Goal: Task Accomplishment & Management: Manage account settings

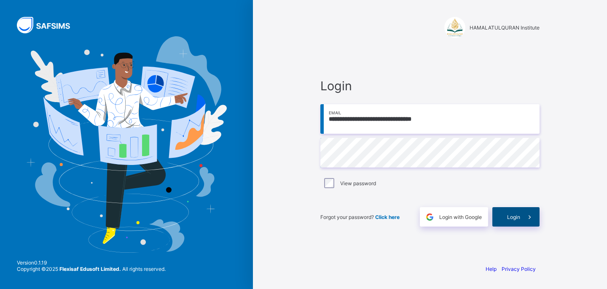
click at [505, 215] on div "Login" at bounding box center [515, 216] width 47 height 19
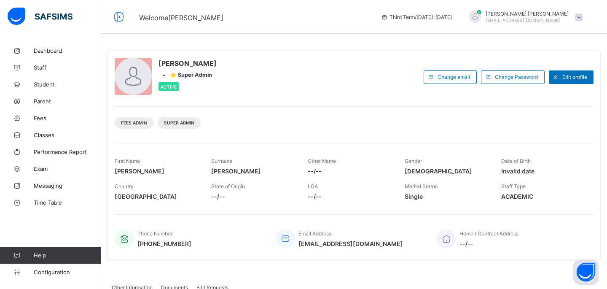
click at [450, 15] on span "Third Term / [DATE]-[DATE]" at bounding box center [416, 17] width 71 height 6
click at [48, 51] on span "Dashboard" at bounding box center [67, 50] width 67 height 7
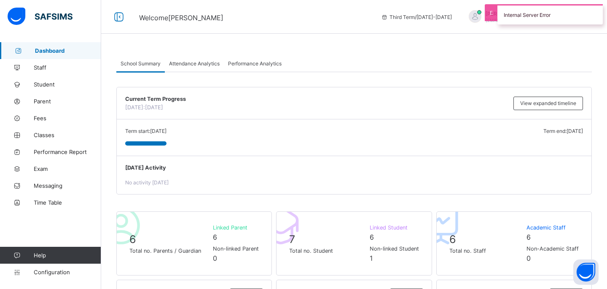
click at [497, 8] on div "Internal Server Error" at bounding box center [549, 14] width 105 height 20
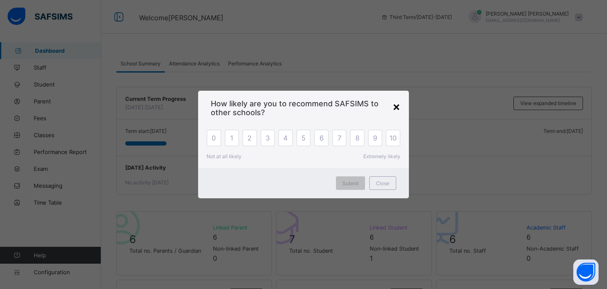
click at [397, 109] on div "×" at bounding box center [396, 106] width 8 height 14
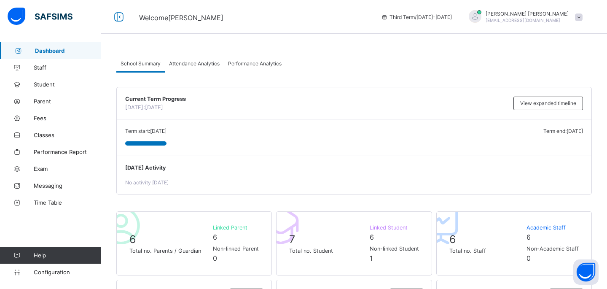
click at [63, 46] on link "Dashboard" at bounding box center [50, 50] width 101 height 17
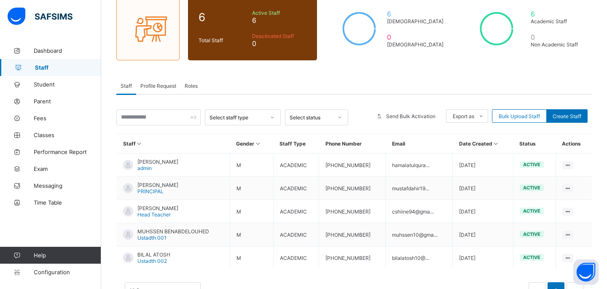
scroll to position [104, 0]
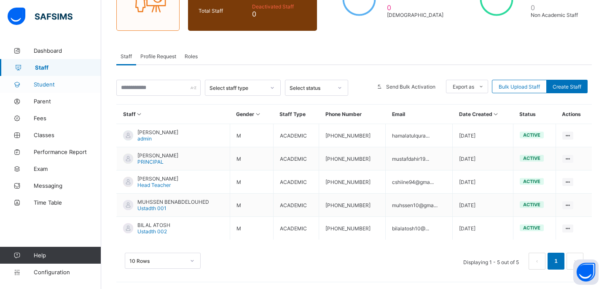
click at [46, 91] on link "Student" at bounding box center [50, 84] width 101 height 17
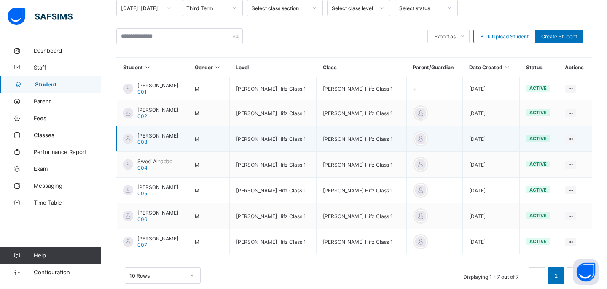
scroll to position [167, 0]
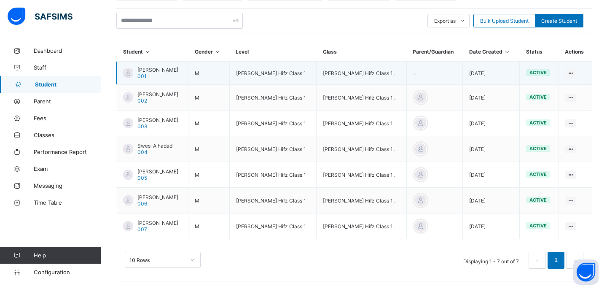
click at [423, 72] on td at bounding box center [434, 73] width 56 height 23
click at [573, 81] on ul "View Profile Edit Student Link Parent/Guardian Delete Student" at bounding box center [541, 112] width 70 height 62
click at [552, 118] on div "Link Parent/Guardian" at bounding box center [547, 119] width 50 height 8
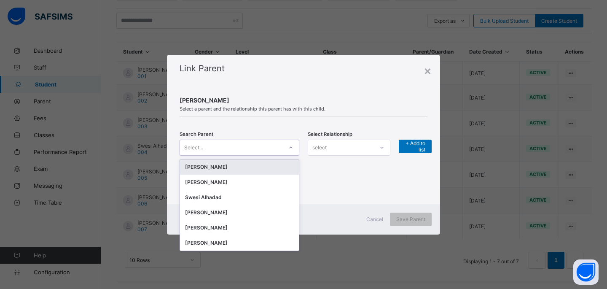
click at [298, 149] on div at bounding box center [291, 147] width 16 height 15
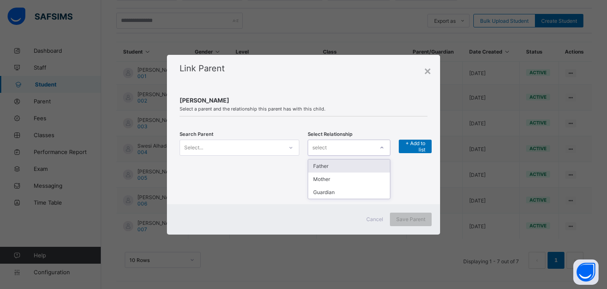
click at [330, 145] on div "select" at bounding box center [341, 148] width 66 height 12
click at [271, 142] on div "Select..." at bounding box center [231, 148] width 103 height 12
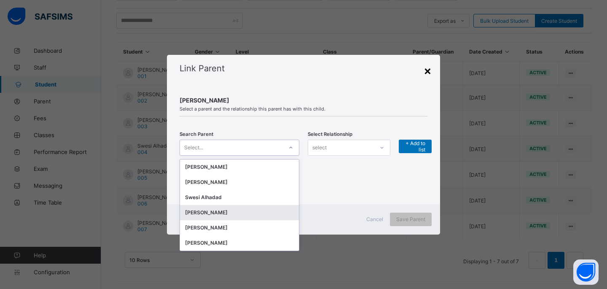
click at [427, 67] on div "×" at bounding box center [427, 70] width 8 height 14
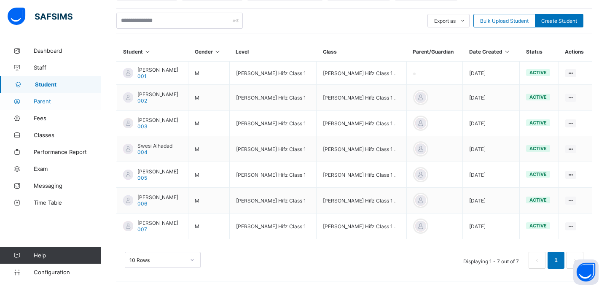
click at [41, 101] on span "Parent" at bounding box center [67, 101] width 67 height 7
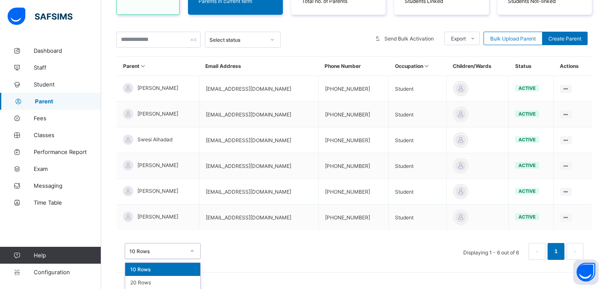
scroll to position [147, 0]
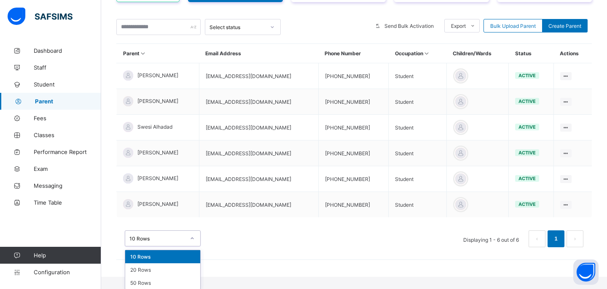
click at [185, 246] on div "option 10 Rows focused, 1 of 3. 3 results available. Use Up and Down to choose …" at bounding box center [163, 238] width 76 height 16
click at [182, 265] on div "20 Rows" at bounding box center [162, 269] width 75 height 13
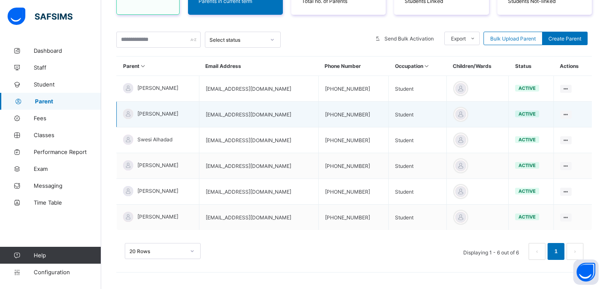
scroll to position [125, 0]
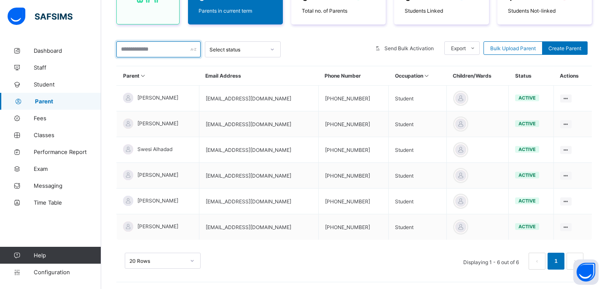
click at [189, 54] on input "text" at bounding box center [158, 49] width 84 height 16
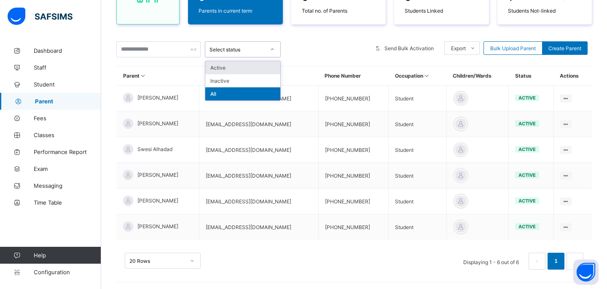
click at [234, 44] on div "Select status" at bounding box center [234, 49] width 59 height 12
click at [263, 84] on div "Inactive" at bounding box center [242, 80] width 75 height 13
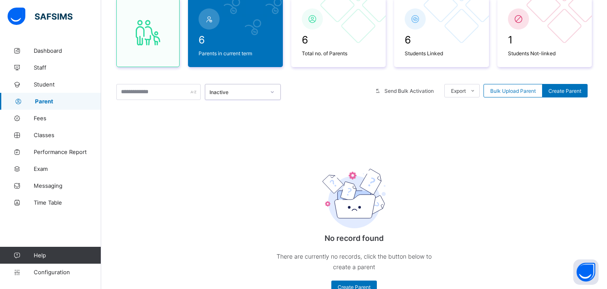
scroll to position [118, 0]
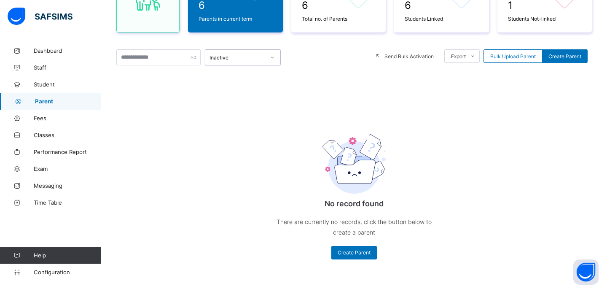
click at [253, 44] on div "6 Parents in current term 6 Total no. of Parents 6 Students Linked 1 Students N…" at bounding box center [353, 115] width 475 height 321
click at [252, 52] on div "Inactive" at bounding box center [234, 57] width 59 height 12
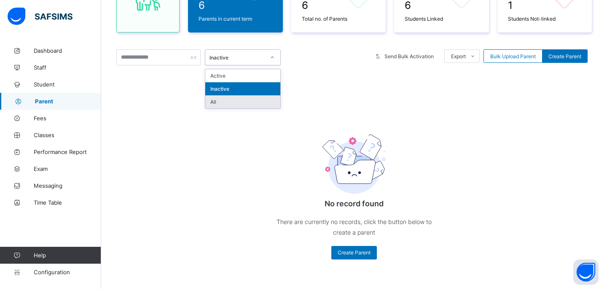
click at [236, 100] on div "All" at bounding box center [242, 101] width 75 height 13
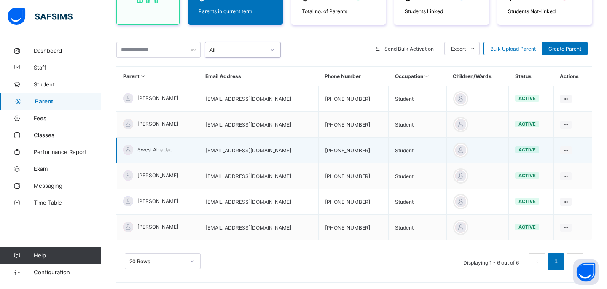
scroll to position [124, 0]
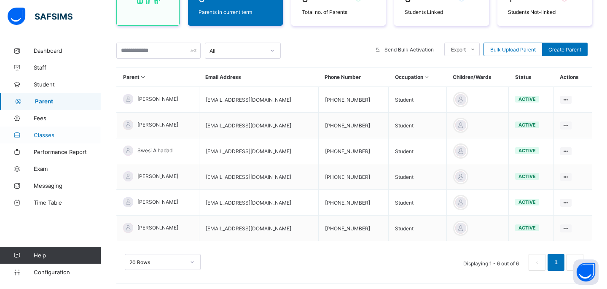
click at [40, 132] on span "Classes" at bounding box center [67, 134] width 67 height 7
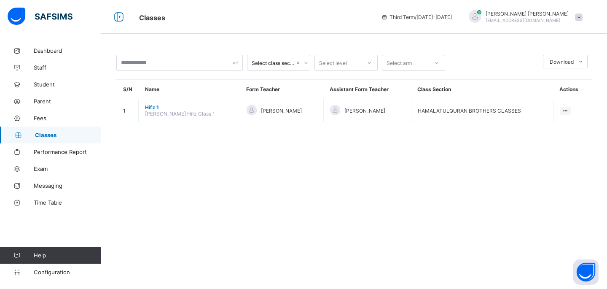
click at [418, 14] on span "Third Term / [DATE]-[DATE]" at bounding box center [416, 17] width 71 height 6
click at [274, 64] on div "Select class section" at bounding box center [273, 63] width 43 height 6
click at [294, 88] on div "HAMALATULQURAN BROTHERS CLASSES" at bounding box center [278, 84] width 62 height 19
click at [272, 60] on div "HAMALATULQURAN BROTHERS CLASSES" at bounding box center [273, 63] width 43 height 6
click at [254, 178] on div "option HAMALATULQURAN BROTHERS CLASSES, selected. option HAMALATULQURAN BROTHER…" at bounding box center [354, 144] width 506 height 289
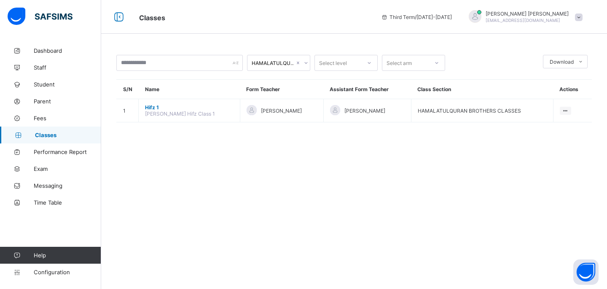
click at [330, 59] on div "Select level" at bounding box center [333, 63] width 28 height 16
click at [333, 79] on div "Hifz 1" at bounding box center [346, 81] width 62 height 13
click at [391, 62] on div "Select arm" at bounding box center [398, 63] width 25 height 16
click at [391, 143] on div "HAMALATULQURAN BROTHERS CLASSES Select level option . focused, 1 of 1. 1 result…" at bounding box center [354, 144] width 506 height 289
click at [59, 150] on span "Performance Report" at bounding box center [67, 151] width 67 height 7
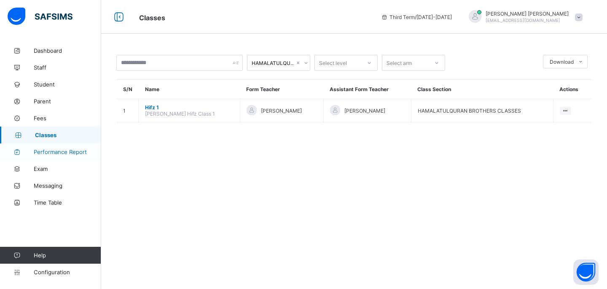
select select "****"
select select "*"
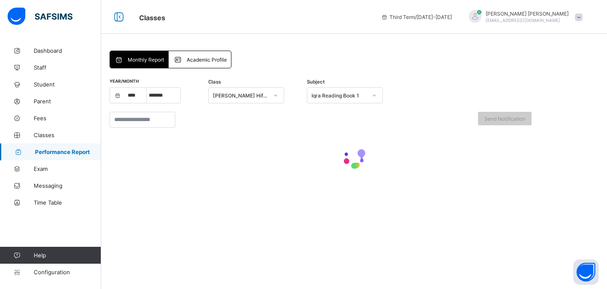
click at [198, 64] on div "Academic Profile" at bounding box center [200, 59] width 62 height 17
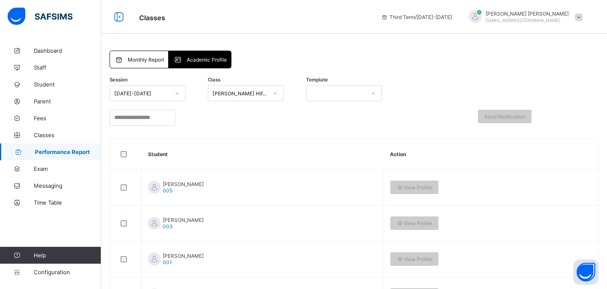
click at [155, 61] on span "Monthly Report" at bounding box center [146, 59] width 36 height 6
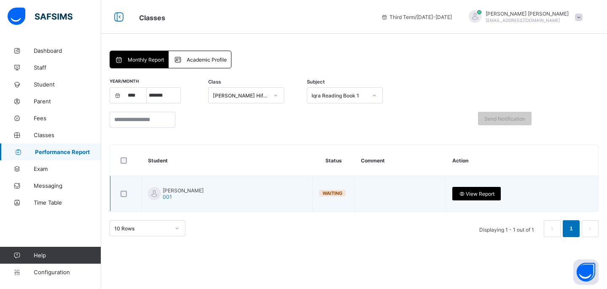
click at [323, 193] on span "Waiting" at bounding box center [332, 193] width 20 height 6
click at [458, 196] on icon at bounding box center [461, 193] width 7 height 6
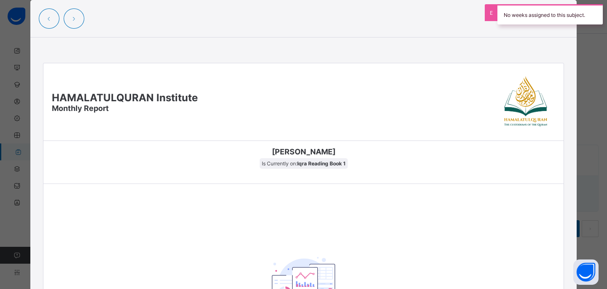
scroll to position [11, 0]
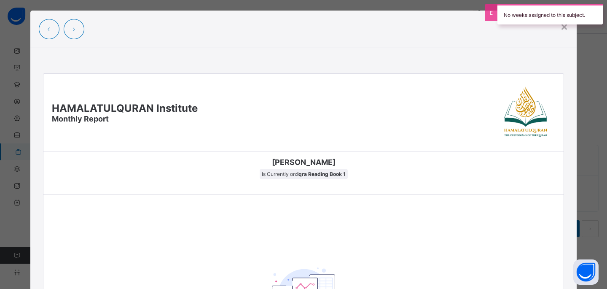
click at [529, 114] on img at bounding box center [525, 111] width 59 height 59
click at [319, 171] on b "Iqra Reading Book 1" at bounding box center [321, 174] width 48 height 6
click at [286, 177] on span "Is Currently on: Iqra Reading Book 1" at bounding box center [304, 174] width 88 height 11
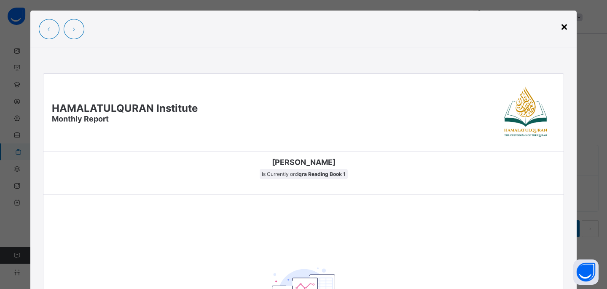
click at [564, 24] on div "×" at bounding box center [564, 26] width 8 height 14
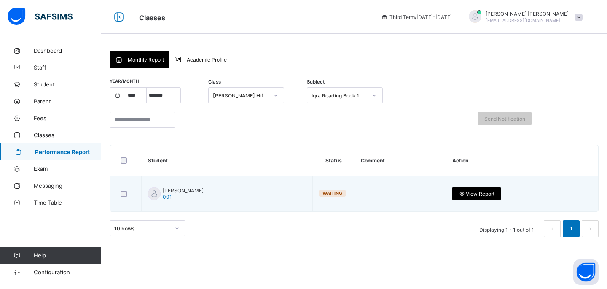
click at [324, 193] on span "Waiting" at bounding box center [332, 193] width 20 height 6
click at [147, 201] on td "Ibrahim sharif 001" at bounding box center [227, 194] width 171 height 36
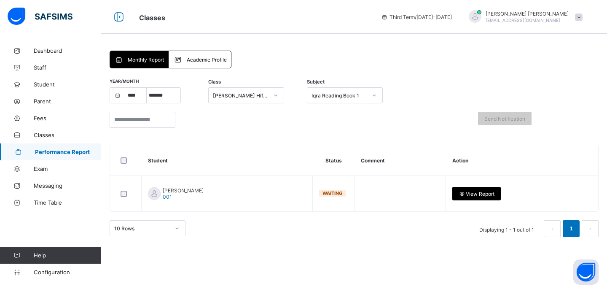
click at [326, 96] on div "Iqra Reading Book 1" at bounding box center [339, 95] width 56 height 6
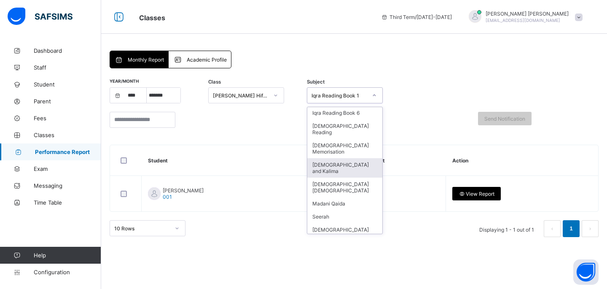
scroll to position [0, 0]
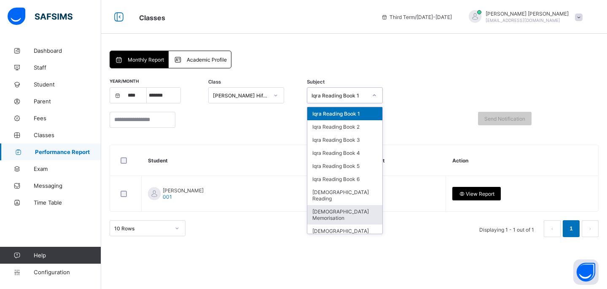
click at [351, 205] on div "Quran Memorisation" at bounding box center [344, 214] width 75 height 19
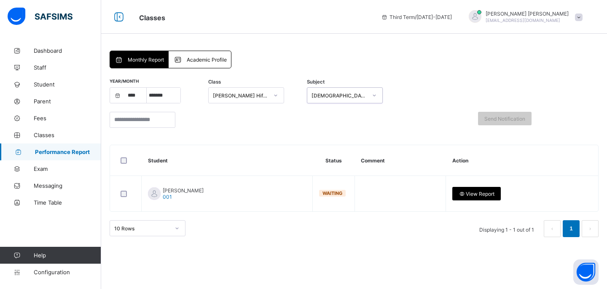
click at [340, 92] on div "Quran Memorisation" at bounding box center [339, 95] width 56 height 6
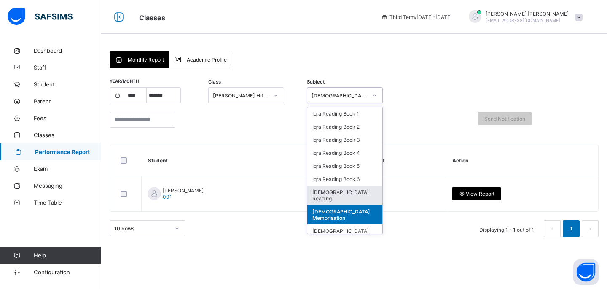
click at [352, 196] on div "Quran Reading" at bounding box center [344, 194] width 75 height 19
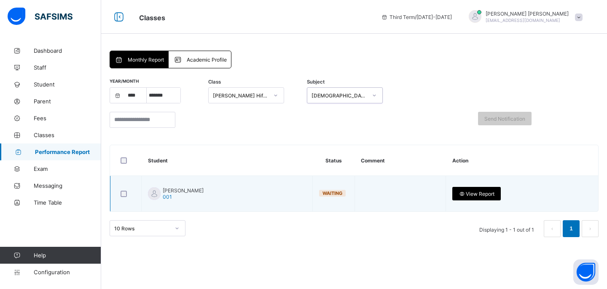
click at [327, 193] on span "Waiting" at bounding box center [332, 193] width 20 height 6
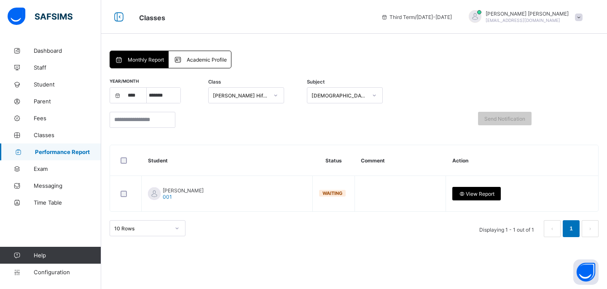
click at [183, 233] on div at bounding box center [177, 227] width 14 height 13
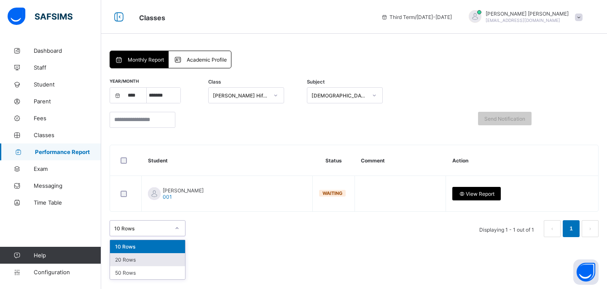
click at [178, 258] on div "20 Rows" at bounding box center [147, 259] width 75 height 13
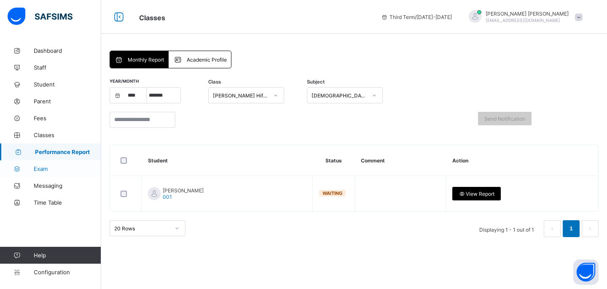
click at [50, 172] on link "Exam" at bounding box center [50, 168] width 101 height 17
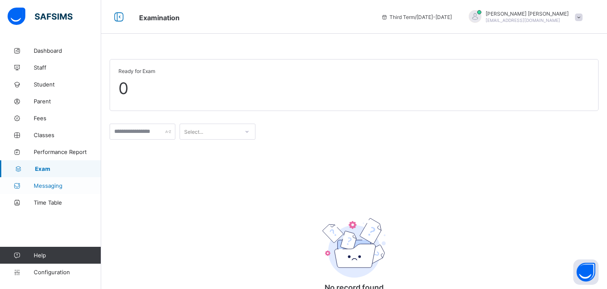
click at [62, 190] on link "Messaging" at bounding box center [50, 185] width 101 height 17
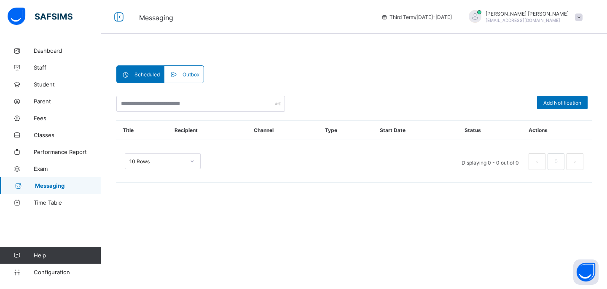
click at [174, 71] on icon at bounding box center [173, 74] width 9 height 8
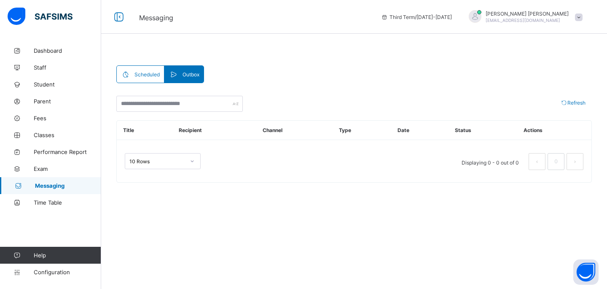
click at [150, 75] on span "Scheduled" at bounding box center [146, 74] width 25 height 6
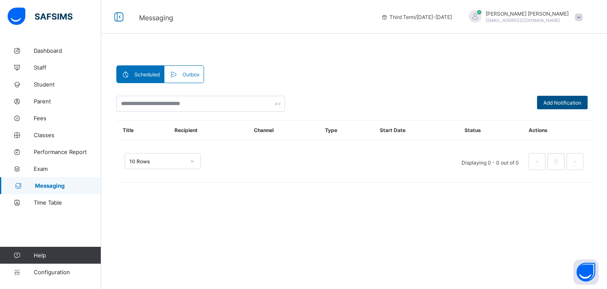
click at [548, 99] on span "Add Notification" at bounding box center [562, 102] width 38 height 6
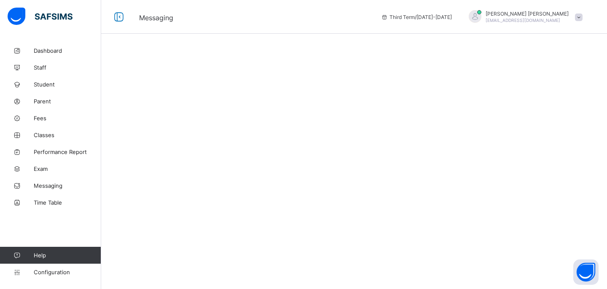
select select "****"
select select "*"
select select "**"
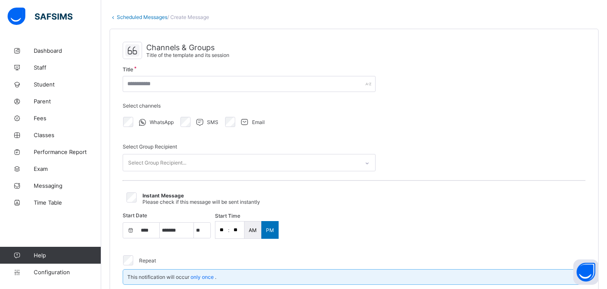
scroll to position [37, 0]
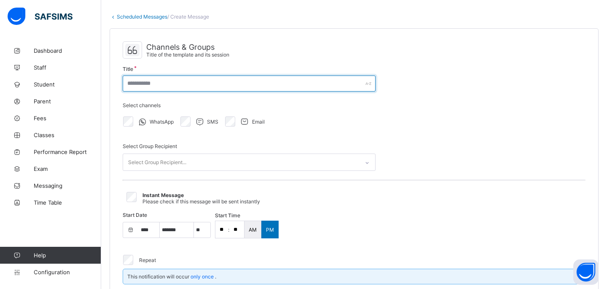
click at [141, 86] on input "text" at bounding box center [249, 83] width 253 height 16
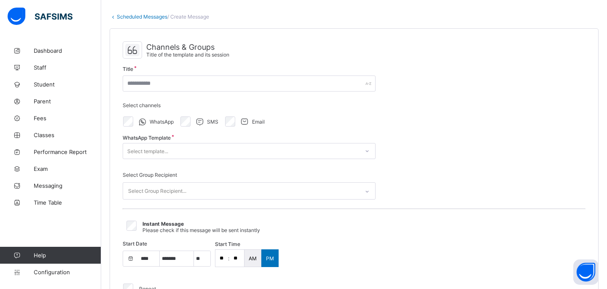
click at [163, 144] on div "Select template..." at bounding box center [147, 151] width 41 height 16
click at [413, 165] on div "Channels & Groups Title of the template and its session Title Select channels W…" at bounding box center [354, 180] width 488 height 303
click at [223, 120] on div "Email" at bounding box center [243, 122] width 45 height 18
click at [270, 189] on div "Select Group Recipient..." at bounding box center [241, 190] width 236 height 16
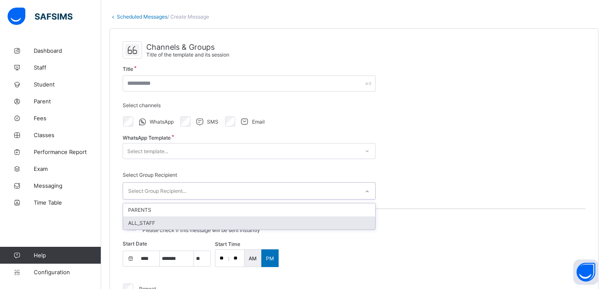
click at [283, 221] on div "ALL_STAFF" at bounding box center [249, 222] width 252 height 13
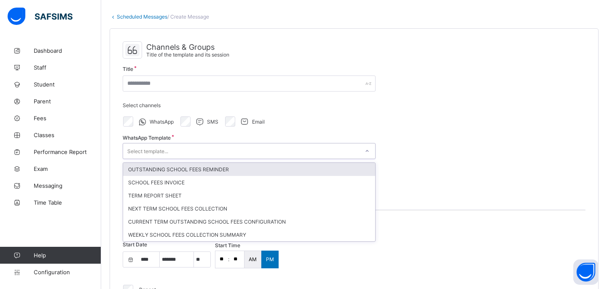
click at [158, 146] on div "Select template..." at bounding box center [147, 151] width 41 height 16
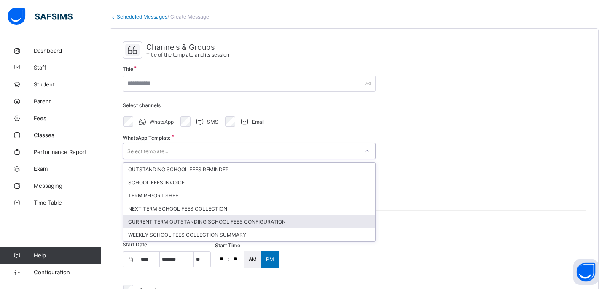
click at [284, 220] on div "CURRENT TERM OUTSTANDING SCHOOL FEES CONFIGURATION" at bounding box center [249, 221] width 252 height 13
type input "**********"
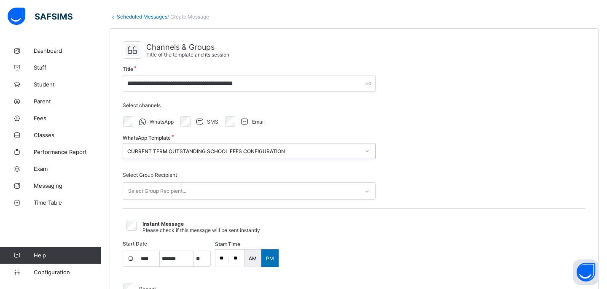
click at [248, 193] on div "Select Group Recipient..." at bounding box center [241, 190] width 236 height 16
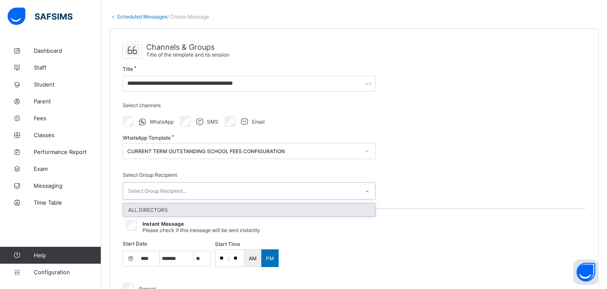
click at [259, 209] on div "ALL DIRECTORS" at bounding box center [249, 209] width 252 height 13
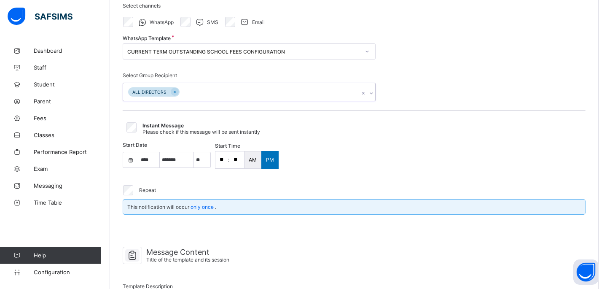
scroll to position [183, 0]
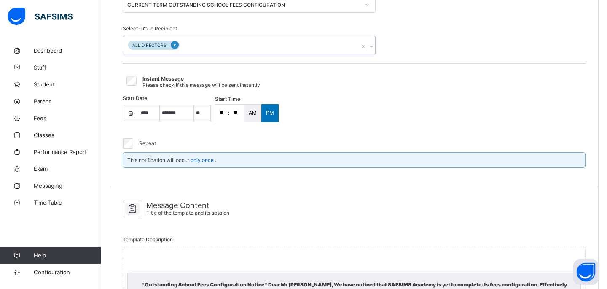
click at [173, 45] on icon at bounding box center [174, 45] width 5 height 6
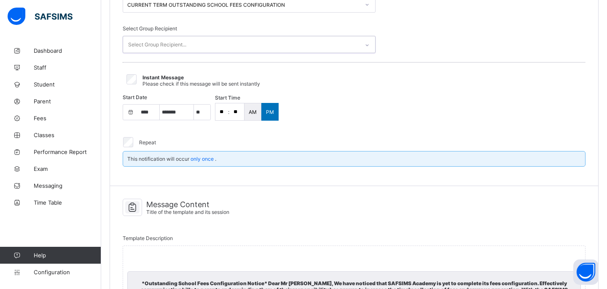
click at [173, 45] on div "Select Group Recipient..." at bounding box center [157, 45] width 58 height 16
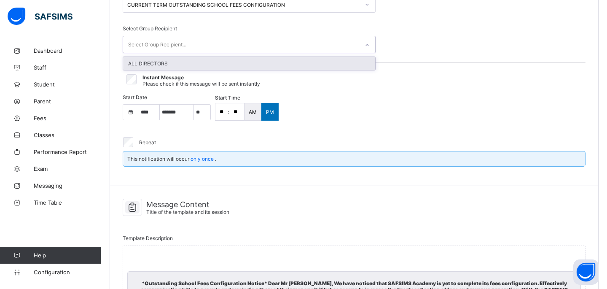
click at [188, 61] on div "ALL DIRECTORS" at bounding box center [249, 63] width 252 height 13
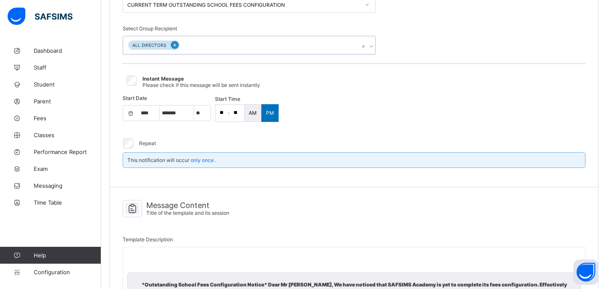
click at [173, 45] on icon at bounding box center [174, 45] width 5 height 6
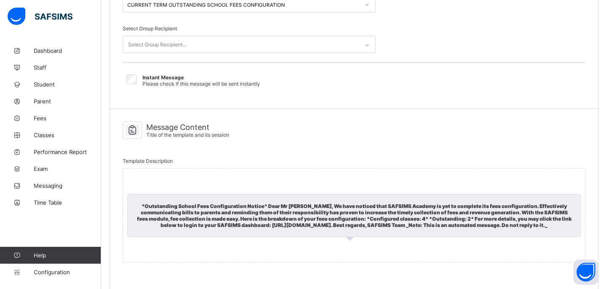
select select "****"
select select "*"
select select "**"
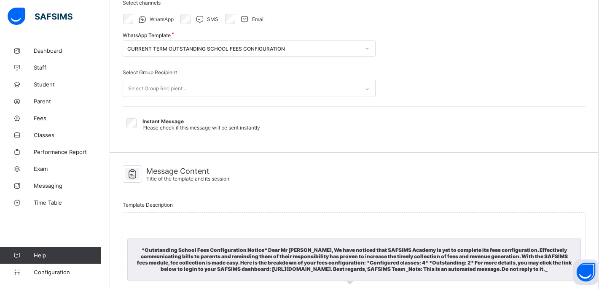
scroll to position [139, 0]
select select "****"
select select "*"
select select "**"
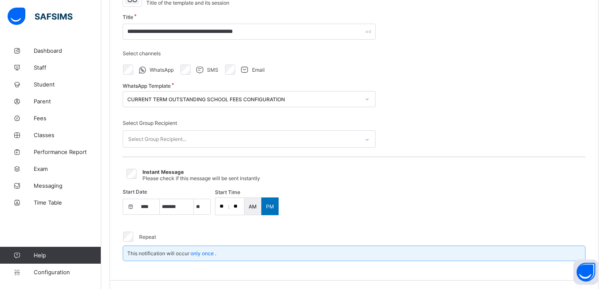
scroll to position [79, 0]
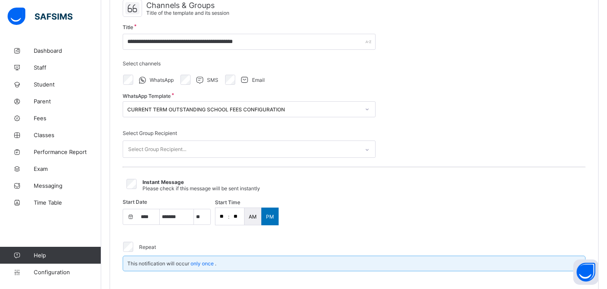
click at [159, 151] on div "Select Group Recipient..." at bounding box center [157, 149] width 58 height 16
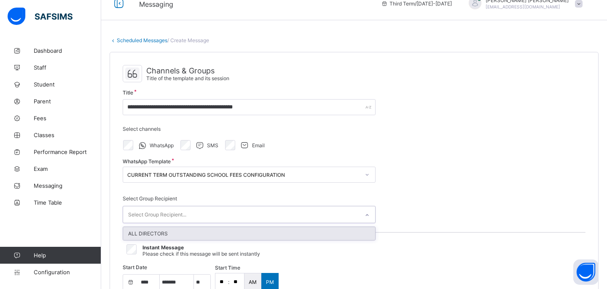
scroll to position [0, 0]
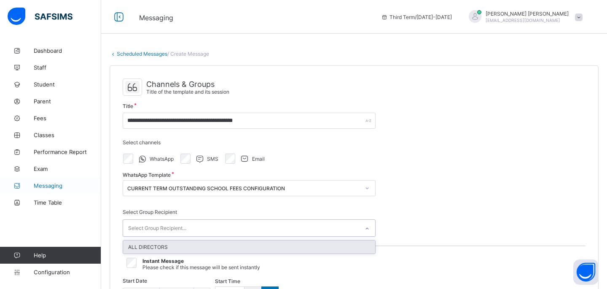
click at [57, 188] on span "Messaging" at bounding box center [67, 185] width 67 height 7
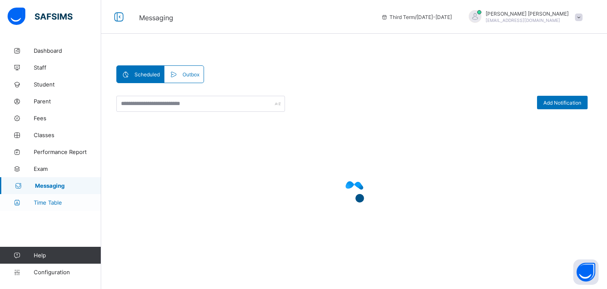
click at [56, 199] on span "Time Table" at bounding box center [67, 202] width 67 height 7
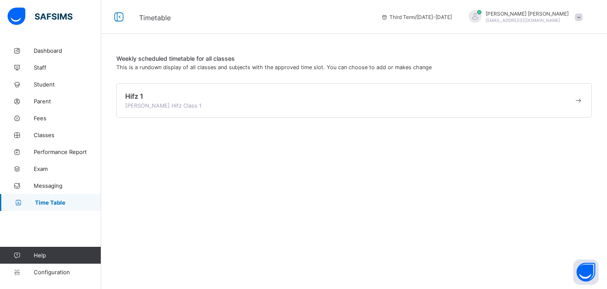
click at [406, 9] on div "Third Term / [DATE]-[DATE]" at bounding box center [416, 17] width 79 height 34
click at [64, 274] on span "Configuration" at bounding box center [67, 271] width 67 height 7
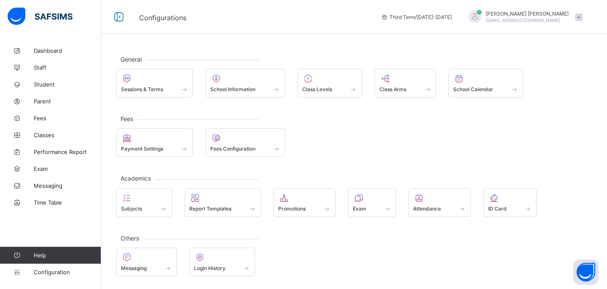
click at [431, 21] on div "Third Term / [DATE]-[DATE]" at bounding box center [416, 17] width 79 height 34
click at [434, 16] on span "Third Term / [DATE]-[DATE]" at bounding box center [416, 17] width 71 height 6
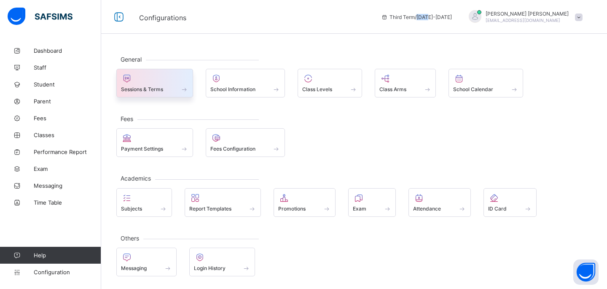
click at [150, 87] on span "Sessions & Terms" at bounding box center [142, 89] width 42 height 6
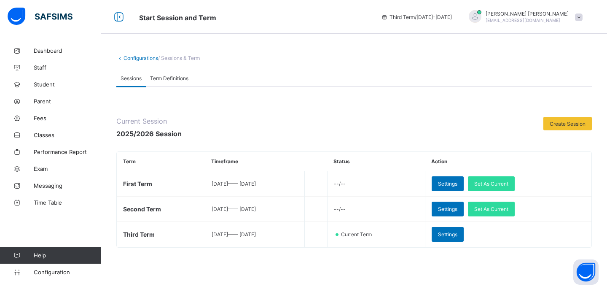
click at [184, 80] on span "Term Definitions" at bounding box center [169, 78] width 38 height 6
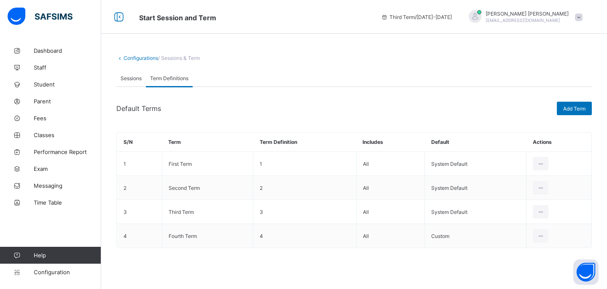
click at [142, 80] on div "Sessions" at bounding box center [130, 78] width 29 height 17
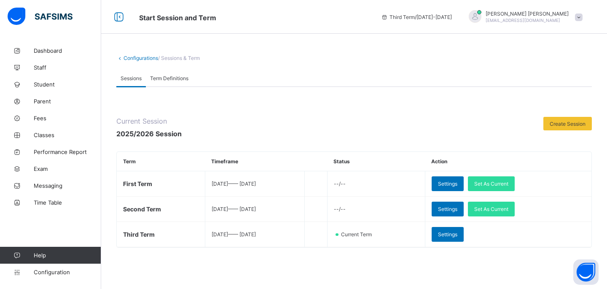
click at [169, 73] on div "Term Definitions" at bounding box center [169, 78] width 47 height 17
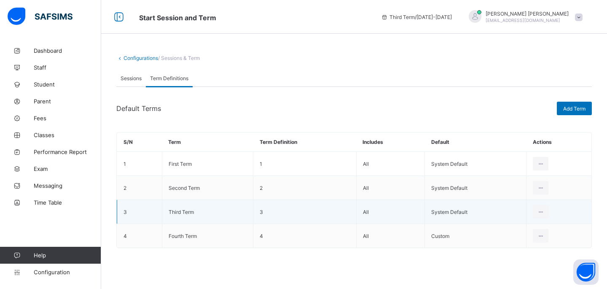
click at [230, 203] on td "Third Term" at bounding box center [207, 212] width 91 height 24
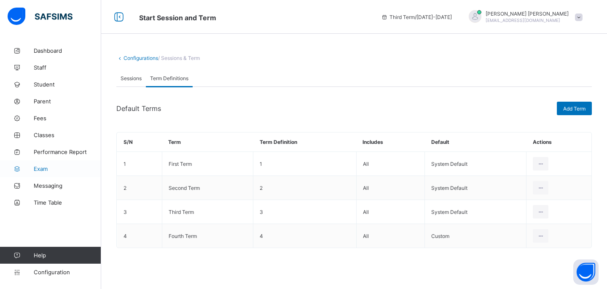
click at [58, 167] on span "Exam" at bounding box center [67, 168] width 67 height 7
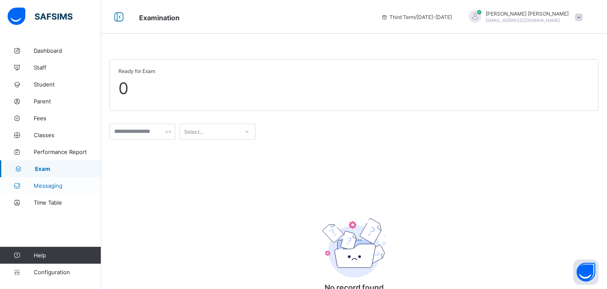
click at [59, 183] on span "Messaging" at bounding box center [67, 185] width 67 height 7
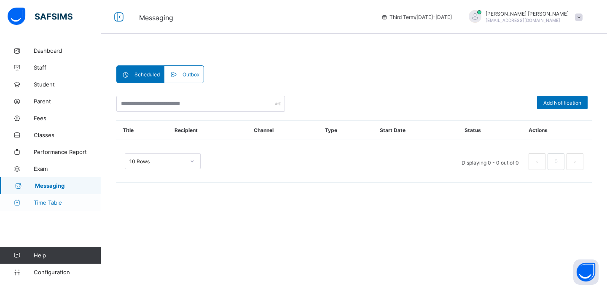
click at [59, 206] on link "Time Table" at bounding box center [50, 202] width 101 height 17
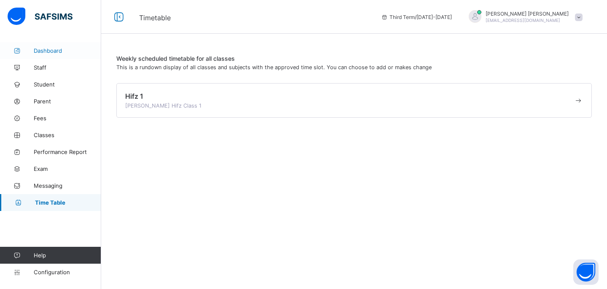
click at [46, 55] on link "Dashboard" at bounding box center [50, 50] width 101 height 17
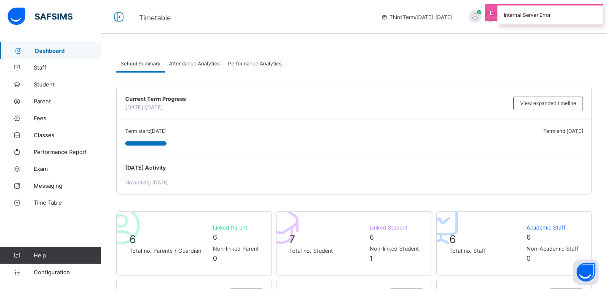
click at [46, 55] on link "Dashboard" at bounding box center [50, 50] width 101 height 17
